Goal: Information Seeking & Learning: Learn about a topic

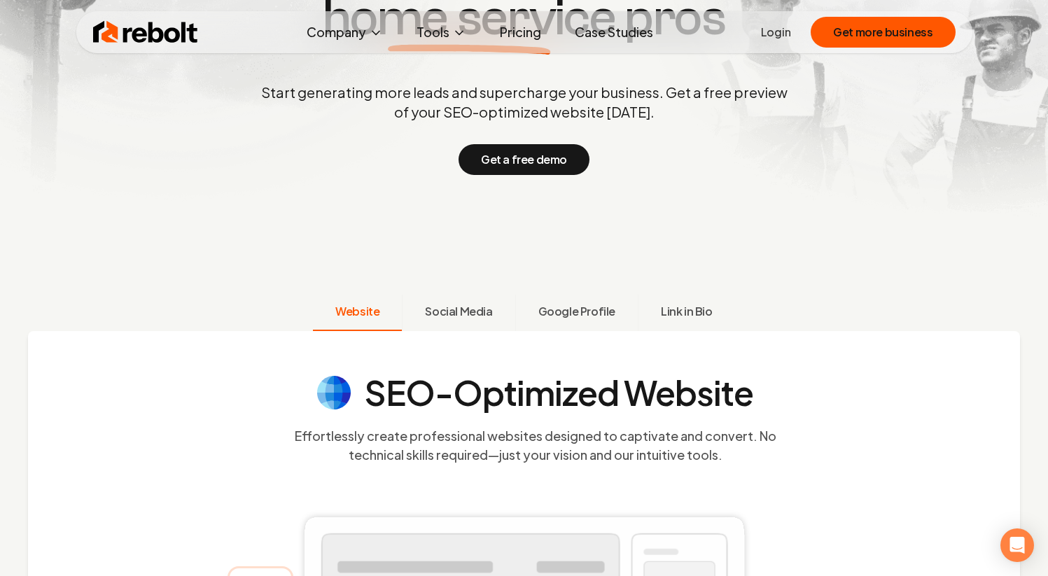
scroll to position [467, 0]
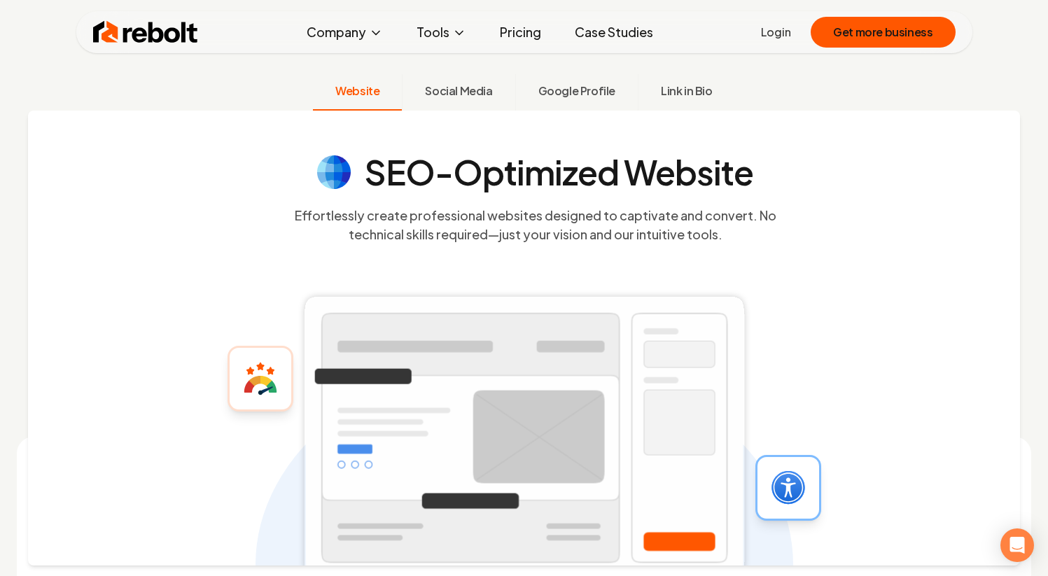
click at [521, 36] on link "Pricing" at bounding box center [521, 32] width 64 height 28
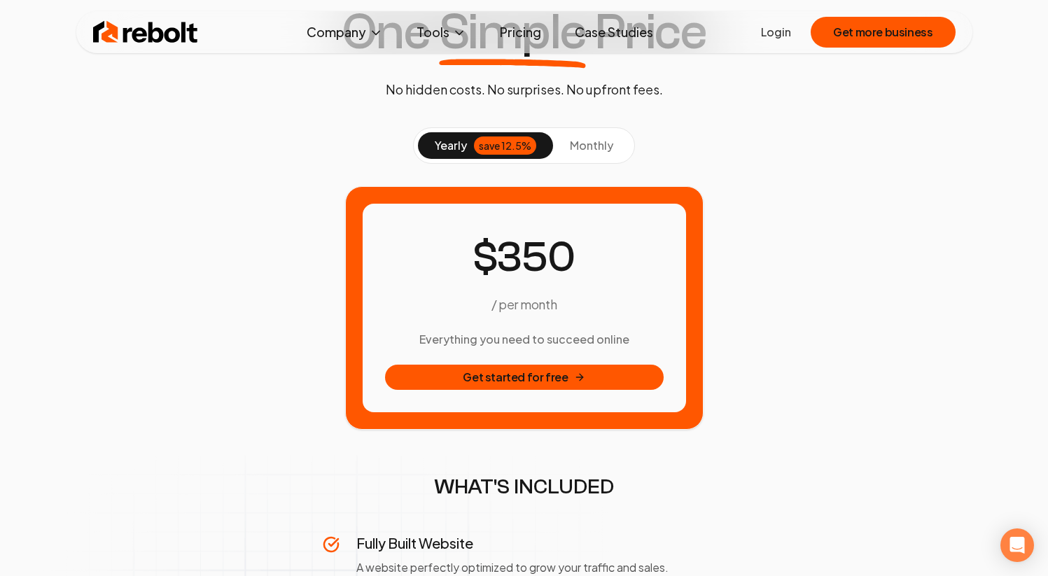
scroll to position [106, 0]
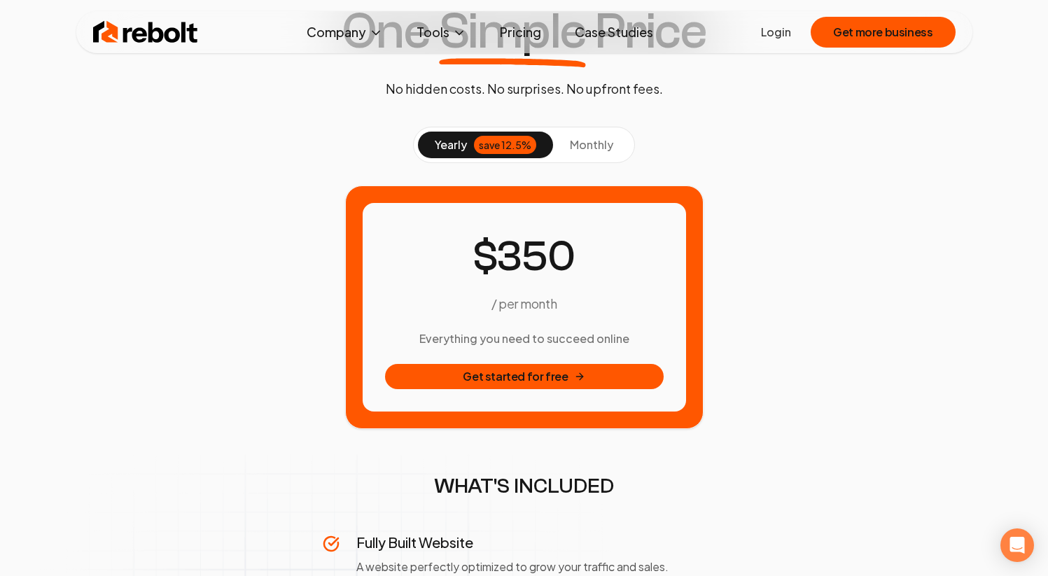
click at [566, 143] on button "monthly" at bounding box center [591, 145] width 77 height 27
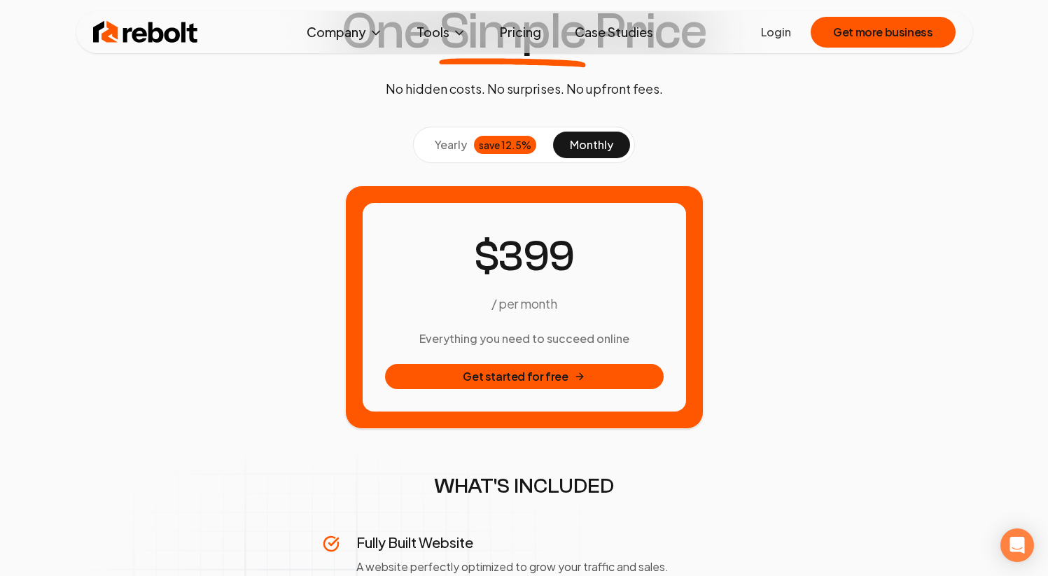
drag, startPoint x: 477, startPoint y: 236, endPoint x: 634, endPoint y: 349, distance: 193.1
click at [634, 349] on div "/ per month Everything you need to succeed online Get started for free" at bounding box center [524, 307] width 279 height 164
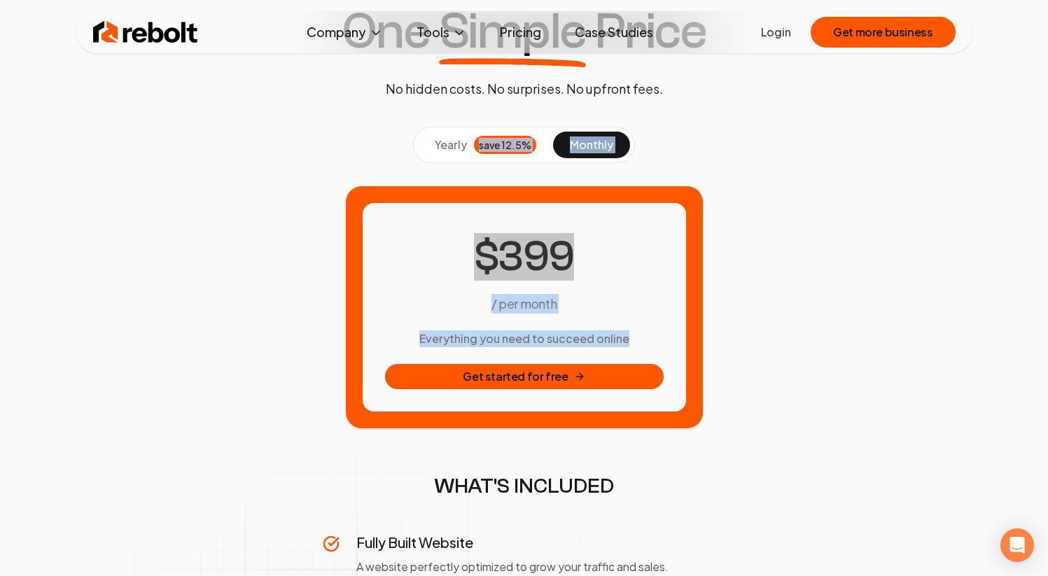
drag, startPoint x: 634, startPoint y: 349, endPoint x: 433, endPoint y: 153, distance: 281.1
click at [433, 153] on button "yearly save 12.5%" at bounding box center [485, 145] width 135 height 27
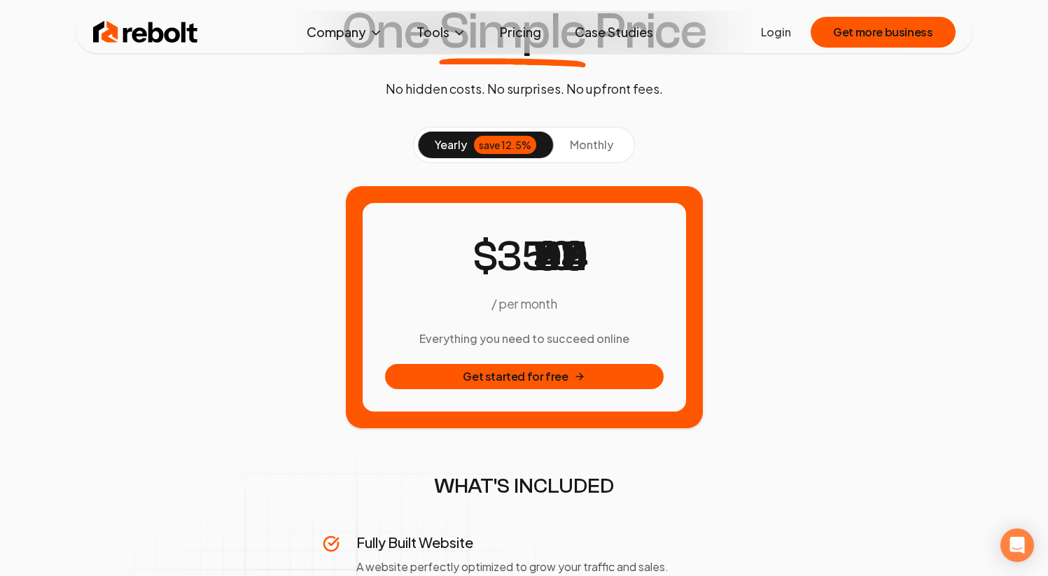
click at [435, 206] on div "/ per month Everything you need to succeed online Get started for free" at bounding box center [524, 307] width 323 height 209
click at [593, 139] on span "monthly" at bounding box center [591, 144] width 43 height 15
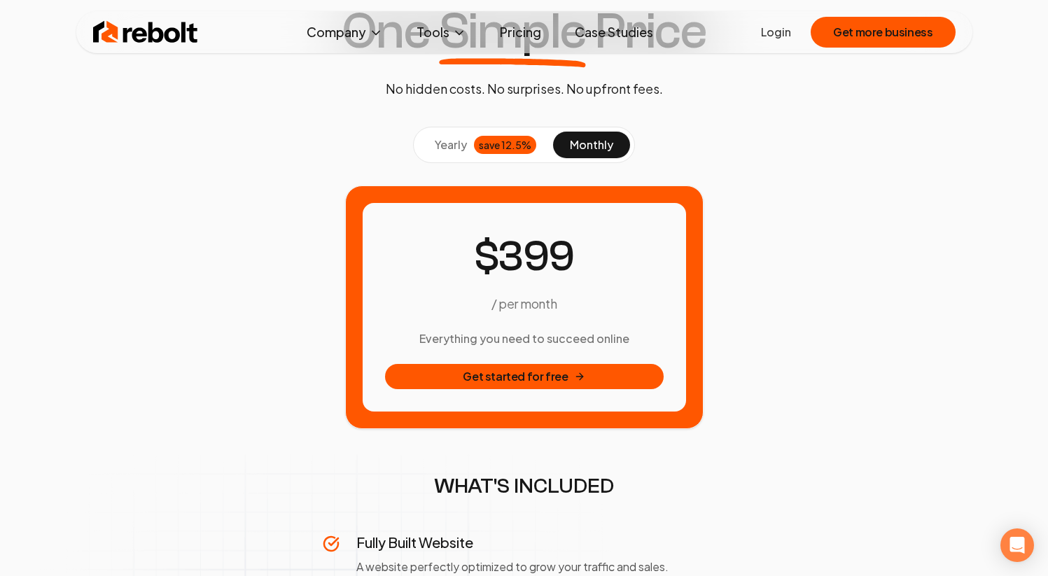
drag, startPoint x: 455, startPoint y: 234, endPoint x: 633, endPoint y: 339, distance: 206.7
click at [633, 339] on div "/ per month Everything you need to succeed online Get started for free" at bounding box center [524, 307] width 279 height 164
click at [633, 339] on h3 "Everything you need to succeed online" at bounding box center [524, 338] width 279 height 17
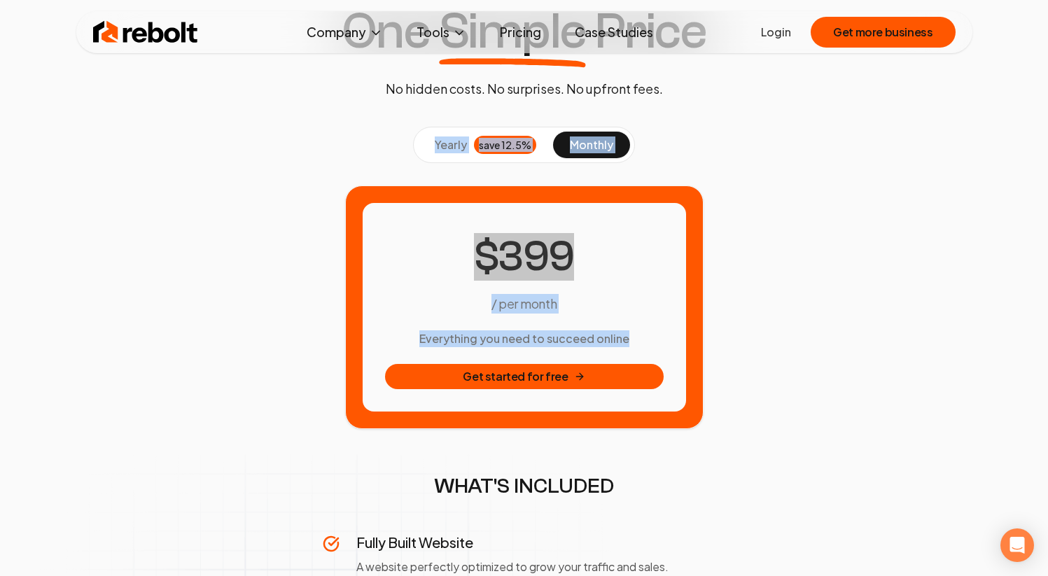
drag, startPoint x: 633, startPoint y: 339, endPoint x: 374, endPoint y: 98, distance: 354.1
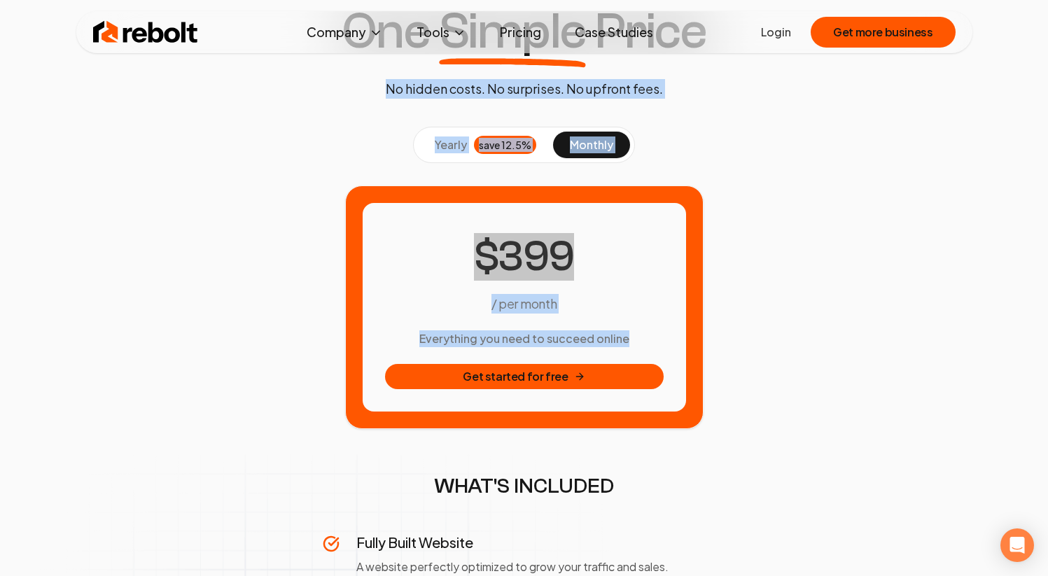
click at [374, 98] on div "One Simple Price No hidden costs. No surprises. No upfront fees." at bounding box center [524, 52] width 388 height 92
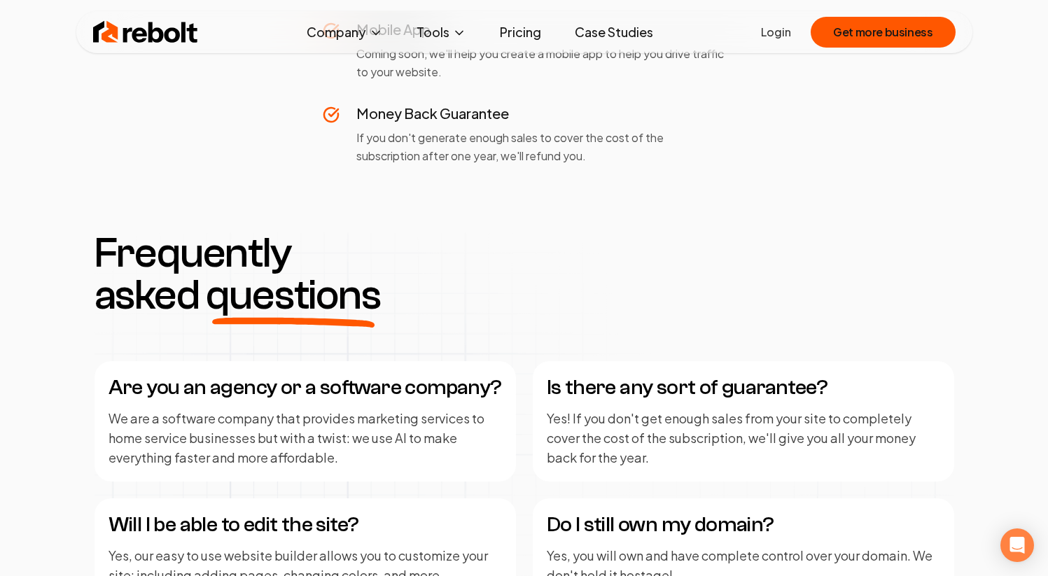
scroll to position [1453, 0]
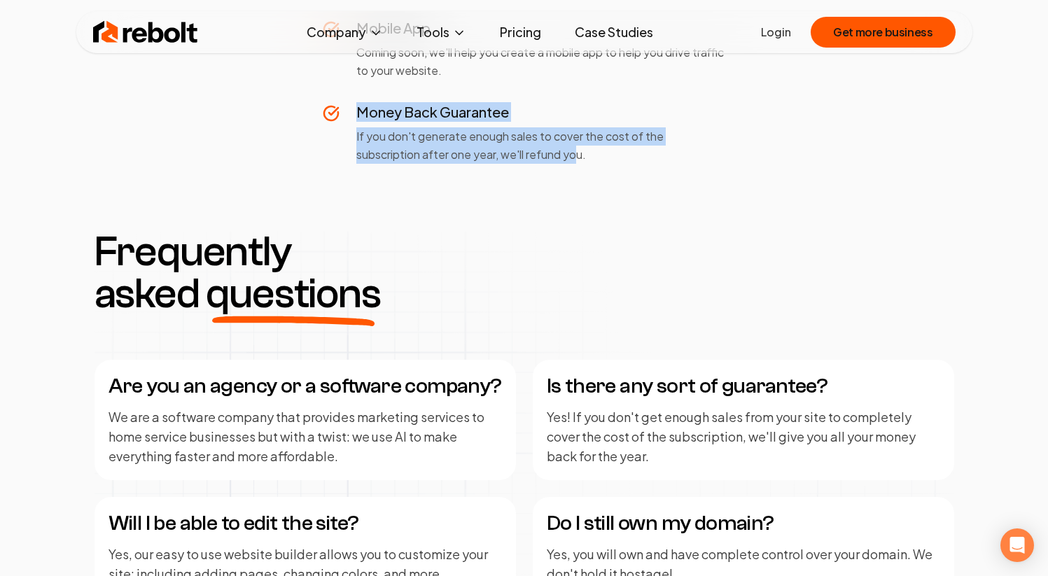
drag, startPoint x: 578, startPoint y: 158, endPoint x: 316, endPoint y: 87, distance: 271.1
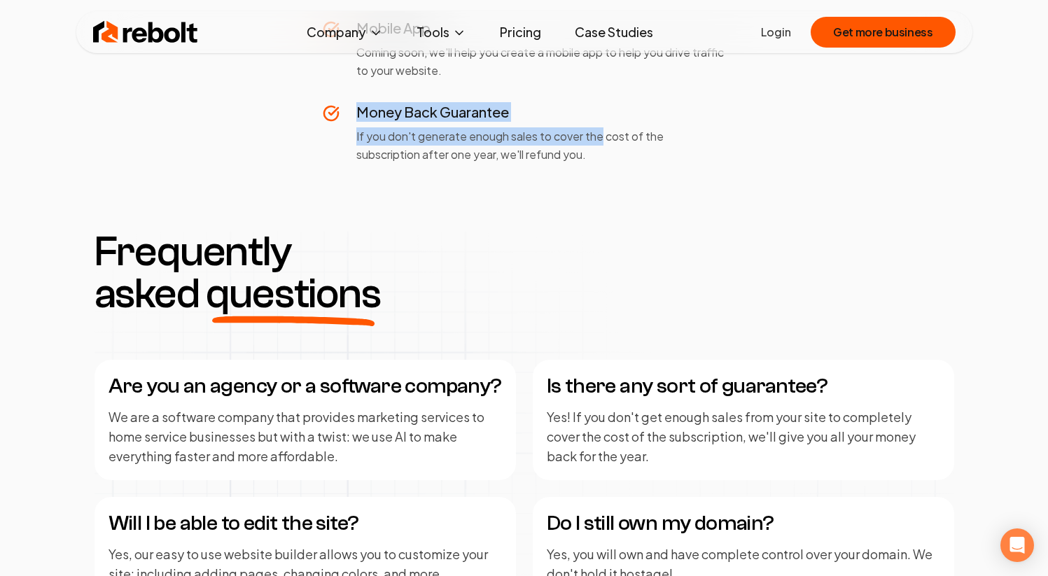
drag, startPoint x: 316, startPoint y: 87, endPoint x: 594, endPoint y: 145, distance: 283.7
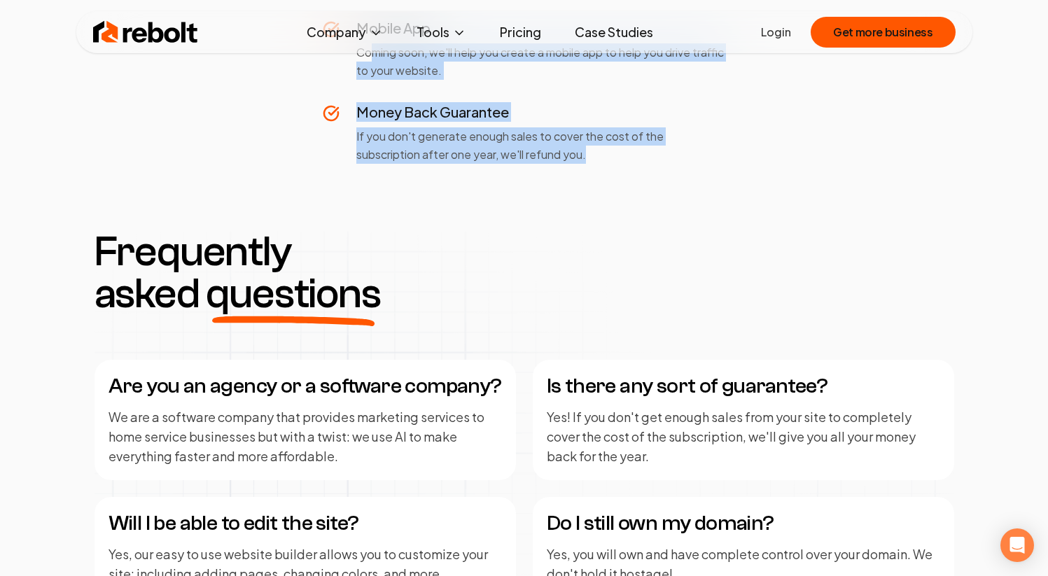
drag, startPoint x: 593, startPoint y: 159, endPoint x: 370, endPoint y: 58, distance: 245.0
click at [370, 58] on p "Coming soon, we'll help you create a mobile app to help you drive traffic to yo…" at bounding box center [541, 61] width 370 height 36
